Goal: Navigation & Orientation: Understand site structure

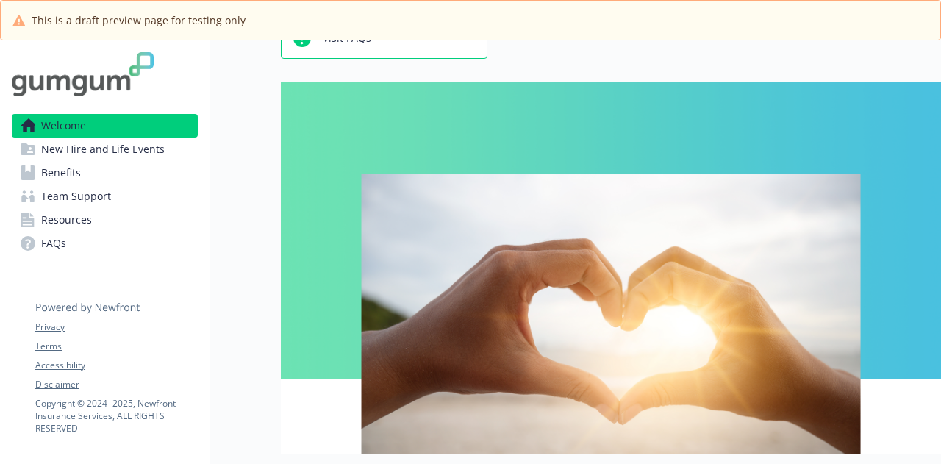
scroll to position [147, 0]
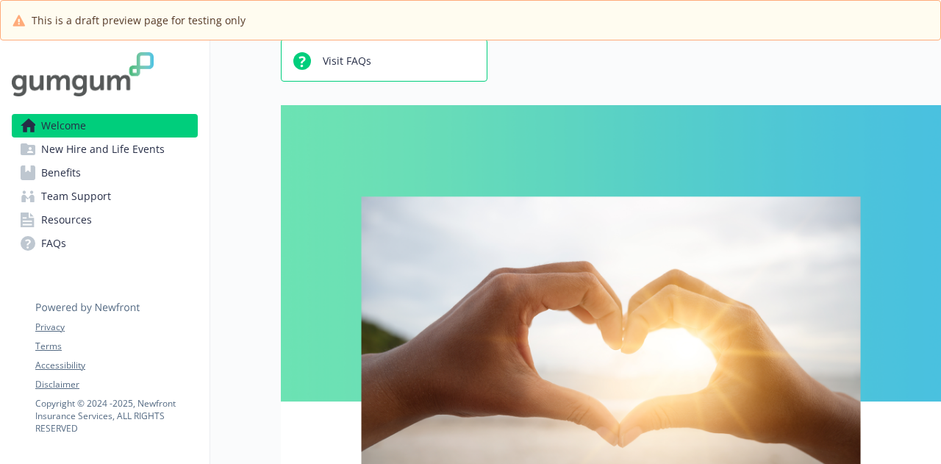
click at [168, 152] on link "New Hire and Life Events" at bounding box center [105, 149] width 186 height 24
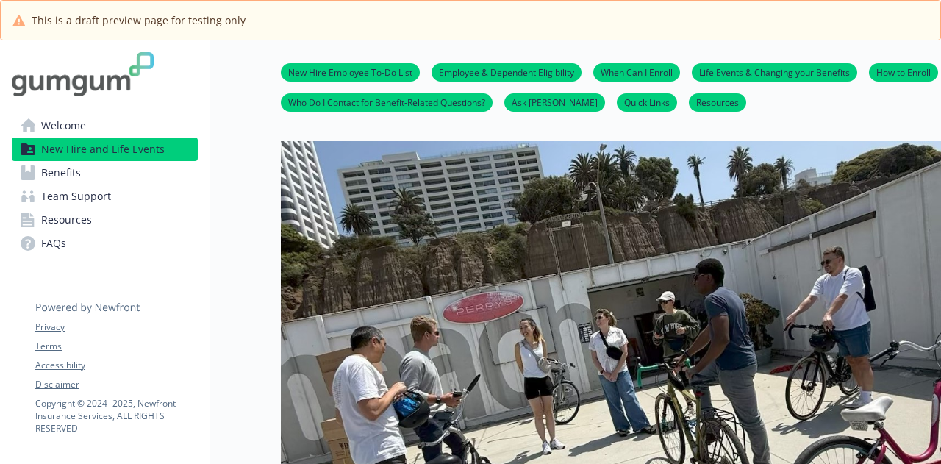
scroll to position [147, 0]
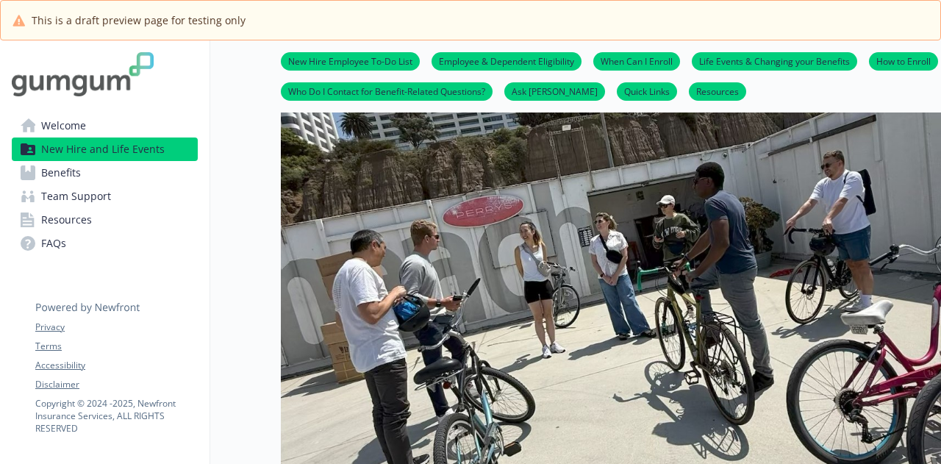
click at [126, 168] on link "Benefits" at bounding box center [105, 173] width 186 height 24
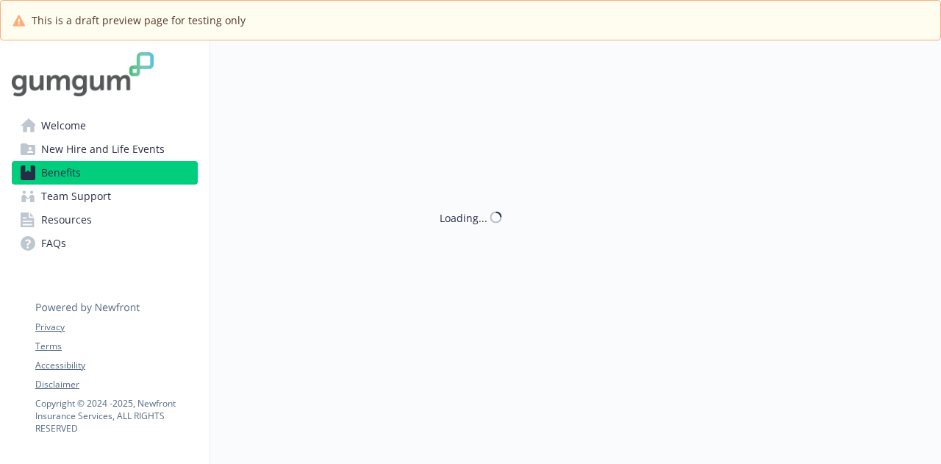
scroll to position [147, 0]
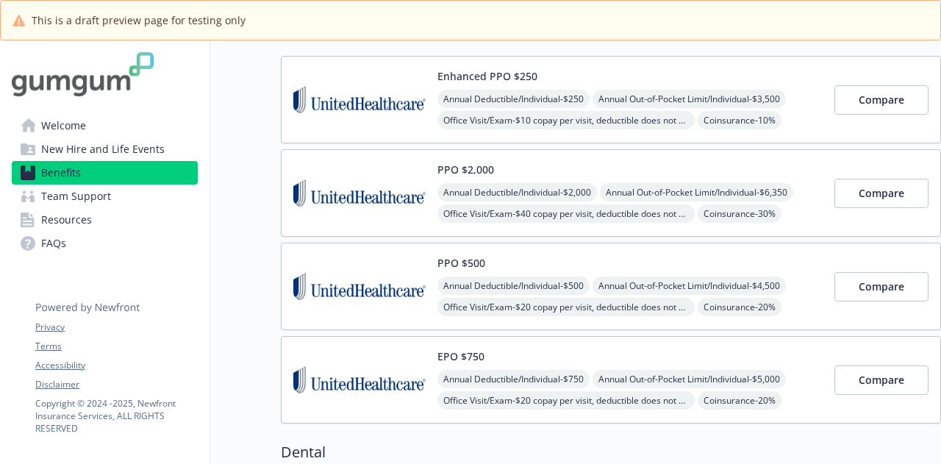
click at [119, 193] on link "Team Support" at bounding box center [105, 197] width 186 height 24
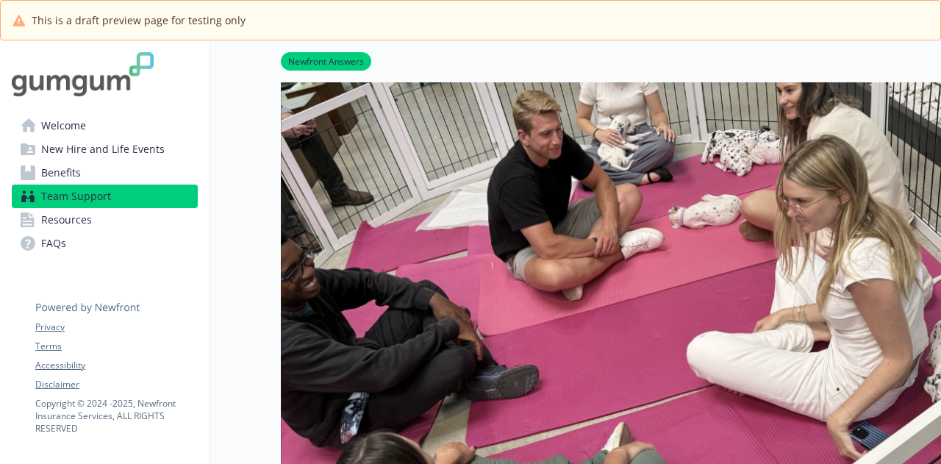
click at [101, 221] on link "Resources" at bounding box center [105, 220] width 186 height 24
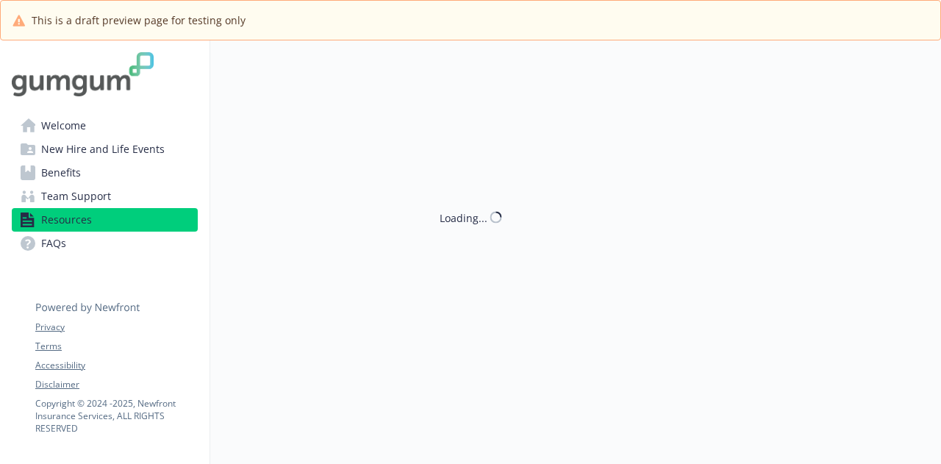
scroll to position [147, 0]
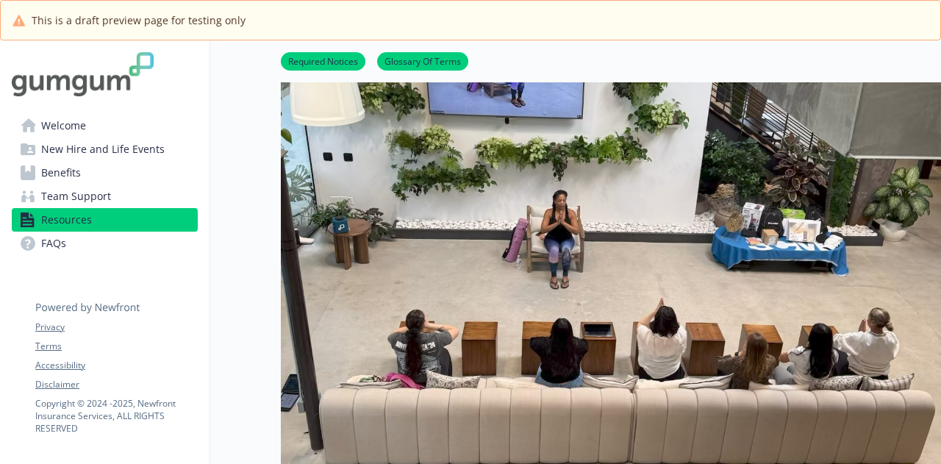
click at [109, 129] on link "Welcome" at bounding box center [105, 126] width 186 height 24
